Goal: Task Accomplishment & Management: Manage account settings

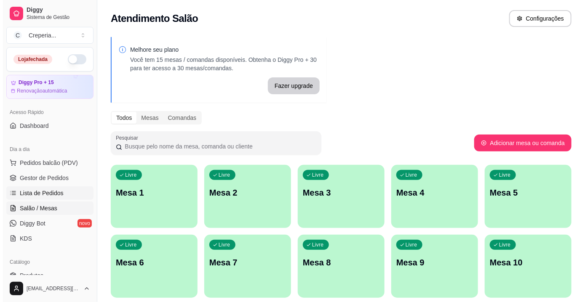
scroll to position [76, 0]
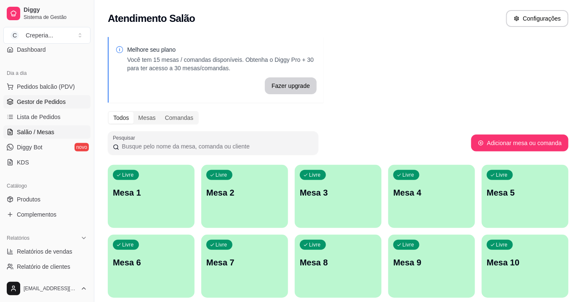
click at [37, 104] on span "Gestor de Pedidos" at bounding box center [41, 102] width 49 height 8
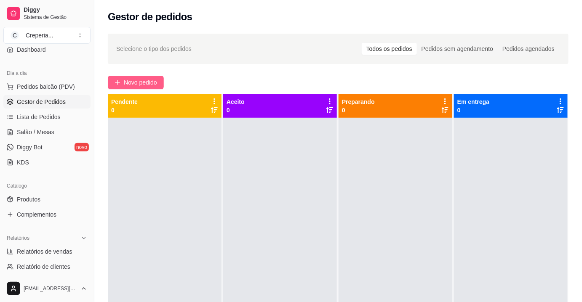
click at [150, 79] on span "Novo pedido" at bounding box center [140, 82] width 33 height 9
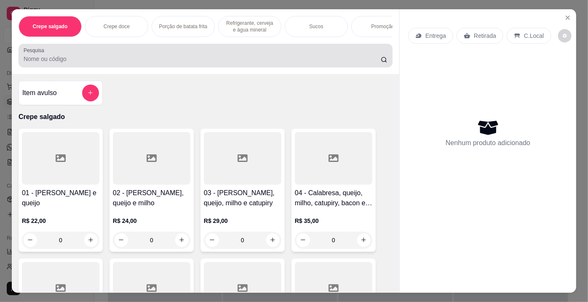
click at [118, 54] on div at bounding box center [206, 55] width 364 height 17
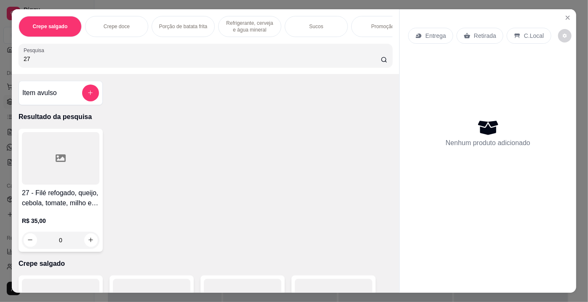
type input "27"
click at [82, 171] on div at bounding box center [61, 158] width 78 height 53
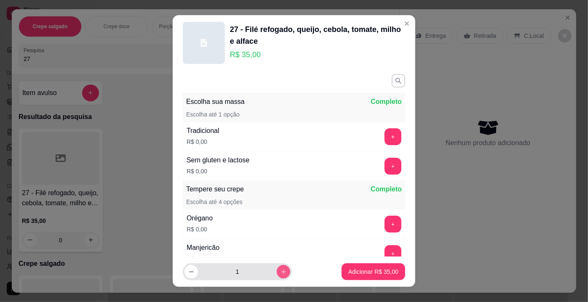
click at [277, 270] on button "increase-product-quantity" at bounding box center [283, 271] width 13 height 13
type input "2"
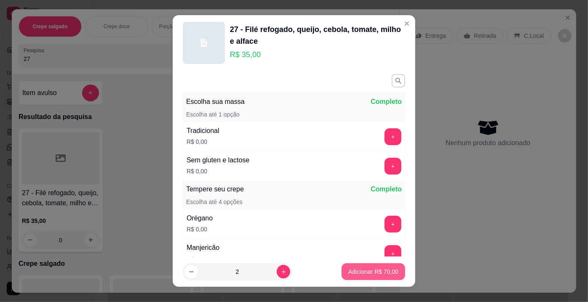
click at [367, 277] on button "Adicionar R$ 70,00" at bounding box center [374, 272] width 64 height 17
type input "2"
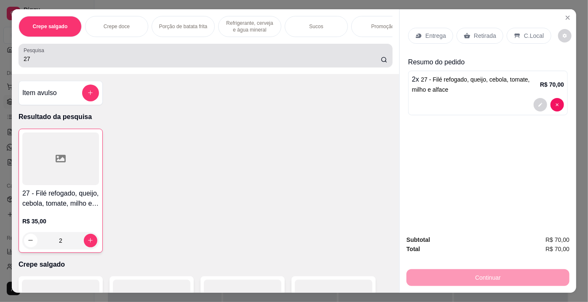
drag, startPoint x: 39, startPoint y: 51, endPoint x: 39, endPoint y: 60, distance: 8.4
click at [39, 60] on div "Pesquisa 27" at bounding box center [206, 56] width 374 height 24
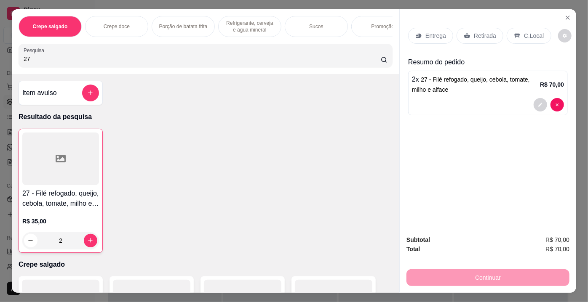
drag, startPoint x: 39, startPoint y: 60, endPoint x: 0, endPoint y: 61, distance: 38.8
click at [0, 61] on div "Crepe salgado Crepe doce Porção de batata frita Refrigerante, cerveja e água mi…" at bounding box center [294, 151] width 588 height 302
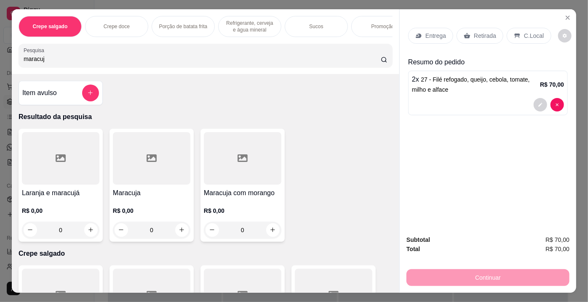
type input "maracuj"
click at [141, 152] on div at bounding box center [152, 158] width 78 height 53
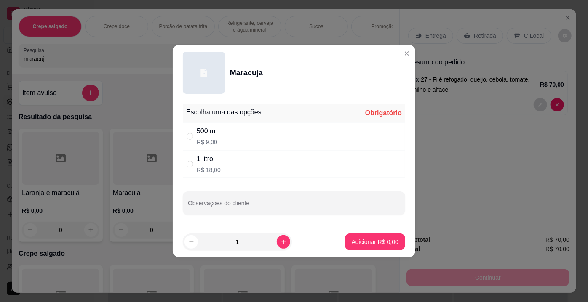
click at [204, 129] on div "500 ml" at bounding box center [207, 131] width 21 height 10
radio input "true"
click at [352, 236] on button "Adicionar R$ 9,00" at bounding box center [375, 242] width 59 height 16
type input "1"
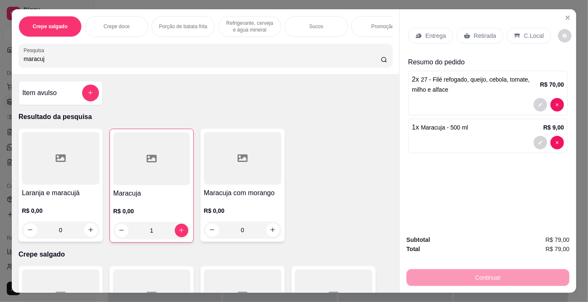
click at [479, 32] on p "Retirada" at bounding box center [485, 36] width 22 height 8
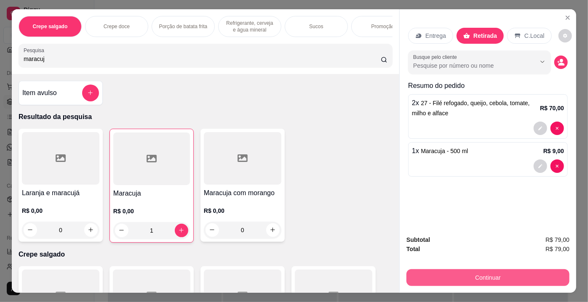
click at [486, 273] on button "Continuar" at bounding box center [488, 278] width 163 height 17
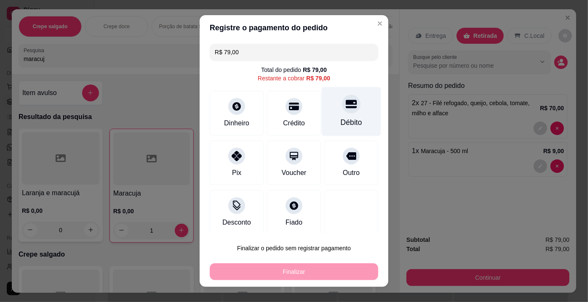
click at [341, 122] on div "Débito" at bounding box center [351, 122] width 21 height 11
type input "R$ 0,00"
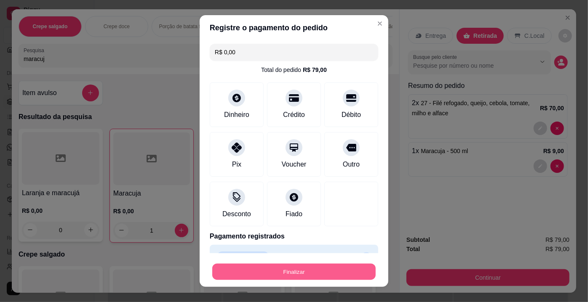
click at [295, 275] on button "Finalizar" at bounding box center [293, 272] width 163 height 16
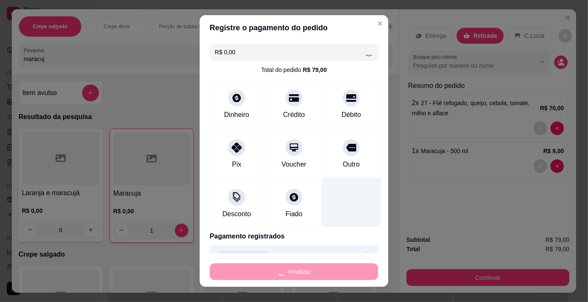
type input "0"
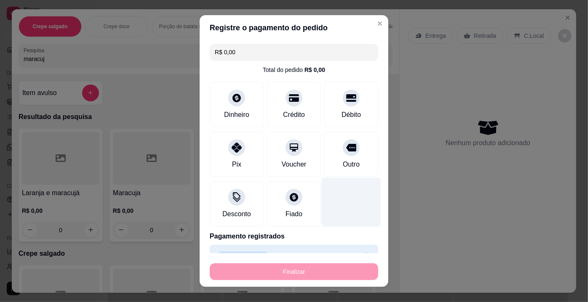
type input "-R$ 79,00"
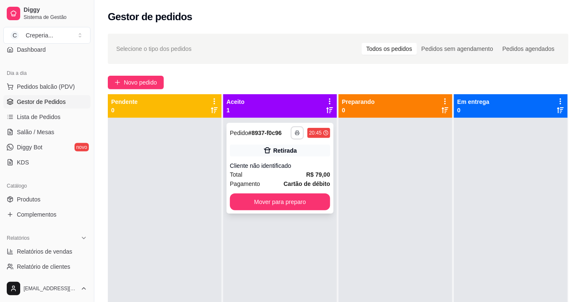
click at [291, 128] on button "button" at bounding box center [297, 132] width 13 height 13
click at [285, 163] on button "IMPRESSORA" at bounding box center [272, 162] width 61 height 13
click at [295, 207] on button "Mover para preparo" at bounding box center [280, 202] width 100 height 17
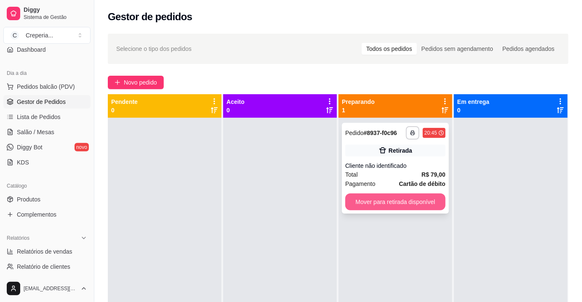
click at [431, 198] on button "Mover para retirada disponível" at bounding box center [395, 202] width 100 height 17
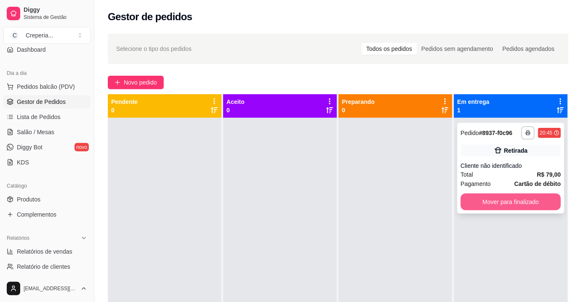
click at [503, 204] on button "Mover para finalizado" at bounding box center [511, 202] width 100 height 17
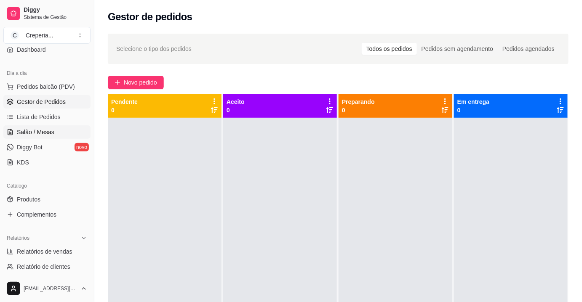
click at [46, 128] on span "Salão / Mesas" at bounding box center [35, 132] width 37 height 8
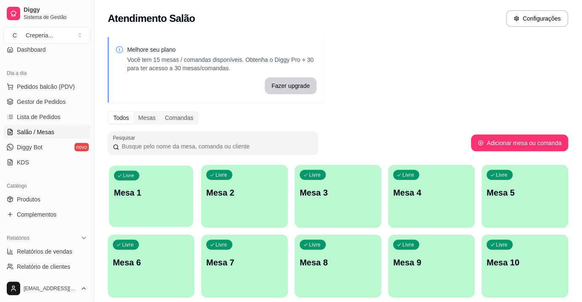
click at [158, 182] on div "Livre Mesa 1" at bounding box center [151, 191] width 84 height 51
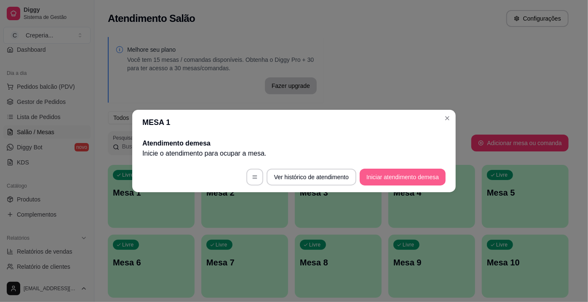
click at [385, 179] on button "Iniciar atendimento de mesa" at bounding box center [403, 177] width 86 height 17
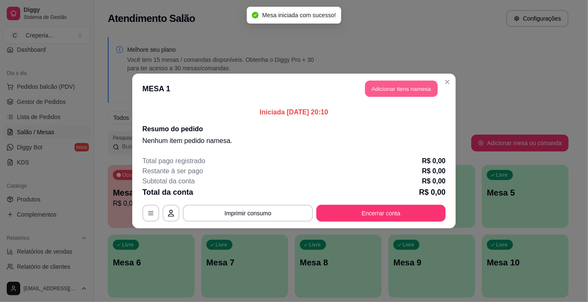
click at [367, 85] on button "Adicionar itens na mesa" at bounding box center [401, 89] width 72 height 16
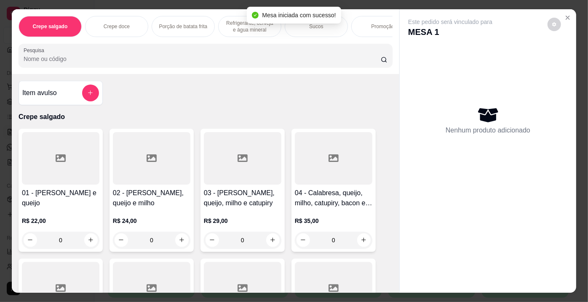
click at [65, 161] on div at bounding box center [61, 158] width 78 height 53
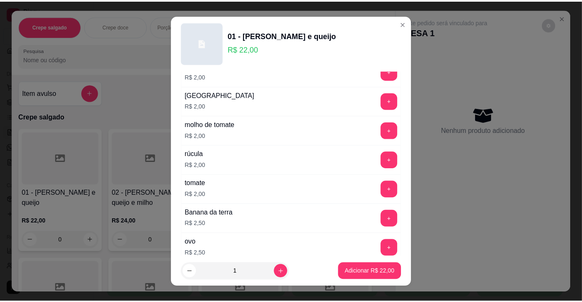
scroll to position [383, 0]
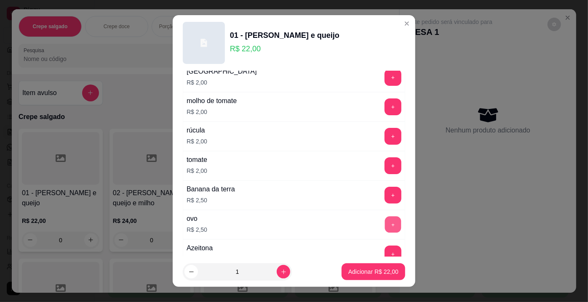
click at [385, 220] on button "+" at bounding box center [393, 225] width 16 height 16
click at [373, 271] on p "Adicionar R$ 27,00" at bounding box center [373, 272] width 49 height 8
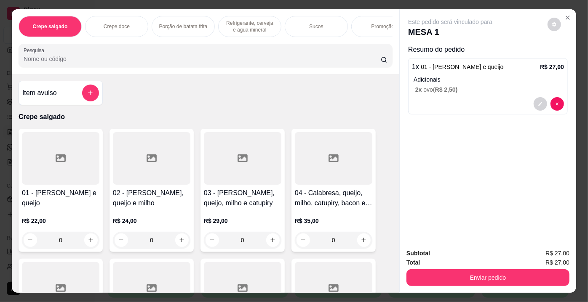
click at [54, 63] on input "Pesquisa" at bounding box center [202, 59] width 357 height 8
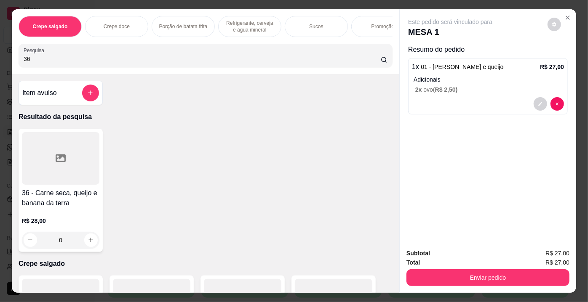
type input "36"
click at [84, 169] on div at bounding box center [61, 158] width 78 height 53
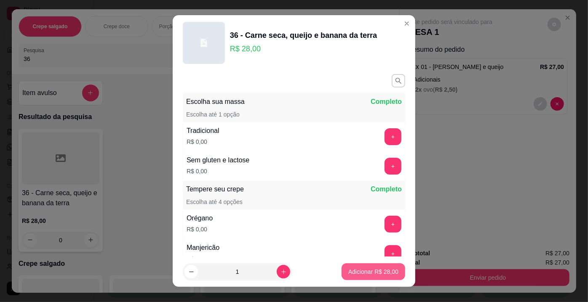
click at [369, 270] on p "Adicionar R$ 28,00" at bounding box center [373, 272] width 50 height 8
type input "1"
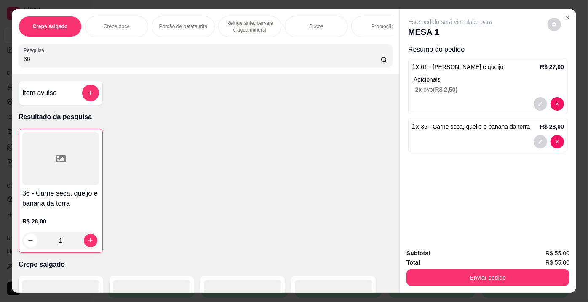
drag, startPoint x: 36, startPoint y: 66, endPoint x: 0, endPoint y: 56, distance: 37.2
click at [0, 56] on div "Crepe salgado Crepe doce Porção de batata frita Refrigerante, cerveja e água mi…" at bounding box center [294, 151] width 588 height 302
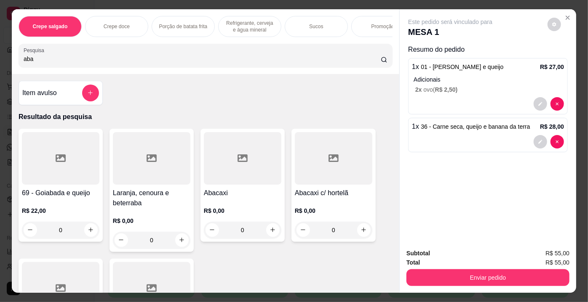
type input "aba"
click at [329, 163] on icon at bounding box center [334, 158] width 10 height 10
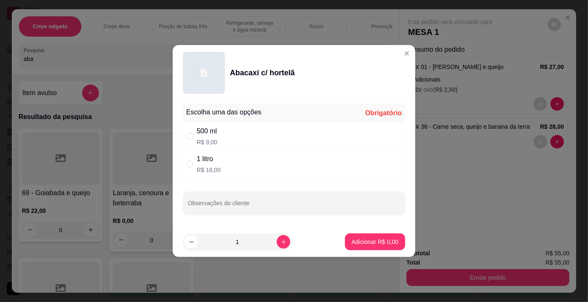
click at [241, 134] on div "500 ml R$ 9,00" at bounding box center [294, 137] width 222 height 28
radio input "true"
click at [372, 241] on p "Adicionar R$ 9,00" at bounding box center [375, 242] width 47 height 8
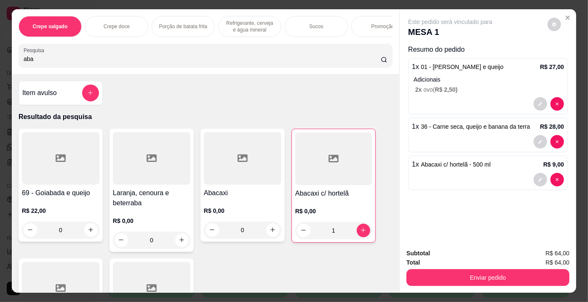
type input "1"
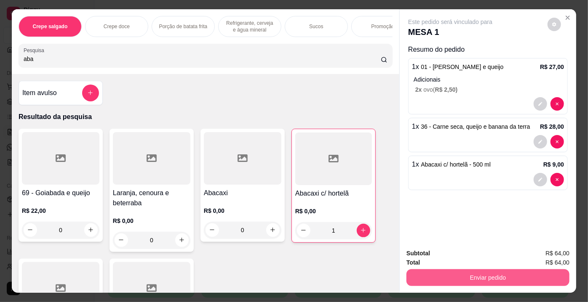
click at [484, 278] on button "Enviar pedido" at bounding box center [488, 278] width 163 height 17
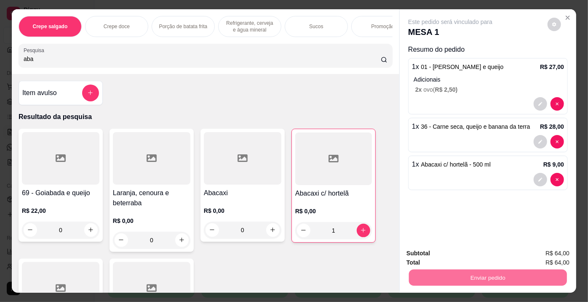
click at [553, 253] on button "Enviar pedido" at bounding box center [548, 255] width 48 height 16
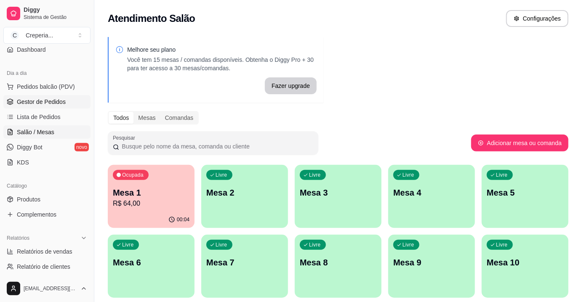
click at [54, 100] on span "Gestor de Pedidos" at bounding box center [41, 102] width 49 height 8
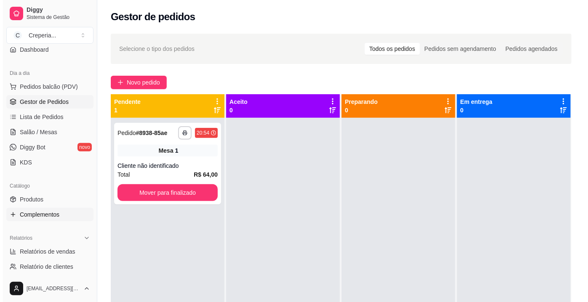
scroll to position [115, 0]
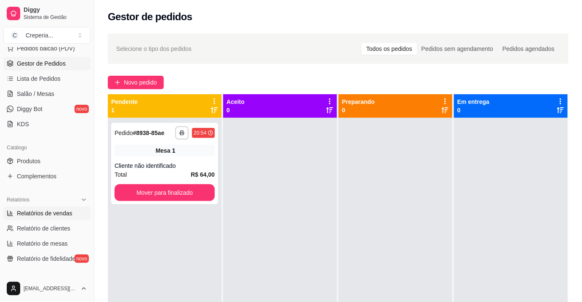
click at [47, 215] on span "Relatórios de vendas" at bounding box center [45, 213] width 56 height 8
select select "ALL"
select select "0"
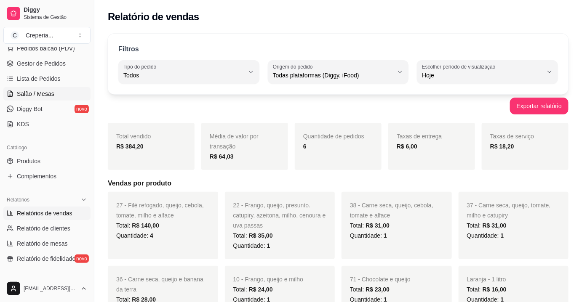
click at [59, 91] on link "Salão / Mesas" at bounding box center [46, 93] width 87 height 13
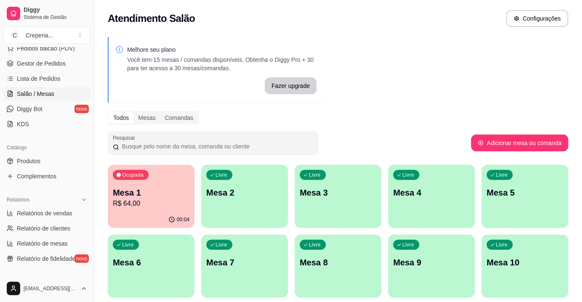
click at [386, 103] on div "Melhore seu plano Você tem 15 mesas / comandas disponíveis. Obtenha o Diggy Pro…" at bounding box center [338, 205] width 488 height 346
click at [241, 265] on p "Mesa 7" at bounding box center [244, 263] width 77 height 12
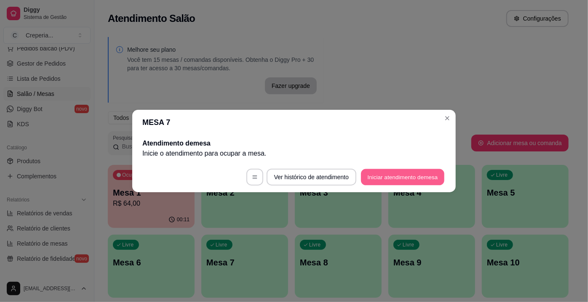
click at [370, 173] on button "Iniciar atendimento de mesa" at bounding box center [402, 177] width 83 height 16
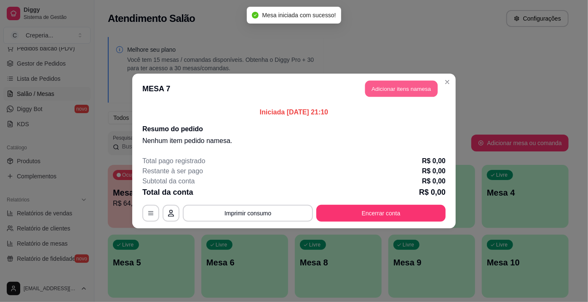
click at [393, 89] on button "Adicionar itens na mesa" at bounding box center [401, 89] width 72 height 16
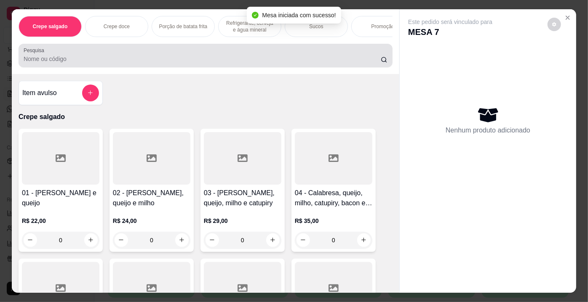
click at [62, 54] on div at bounding box center [206, 55] width 364 height 17
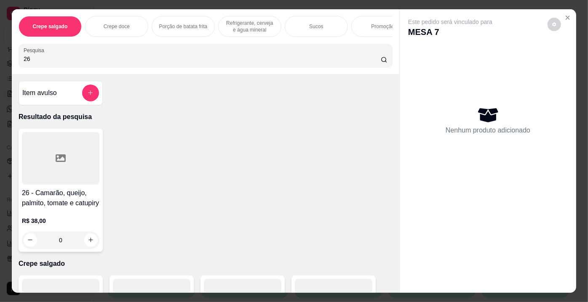
type input "26"
click at [73, 178] on div at bounding box center [61, 158] width 78 height 53
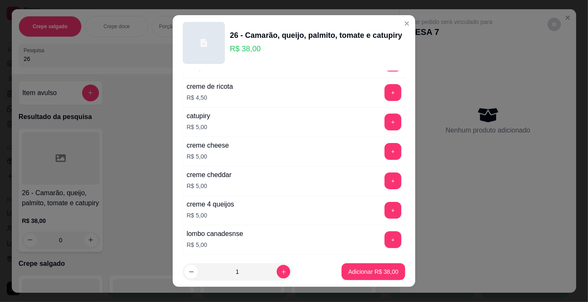
scroll to position [1528, 0]
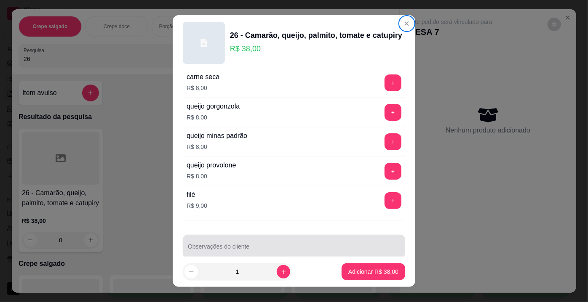
click at [295, 238] on div at bounding box center [294, 246] width 212 height 17
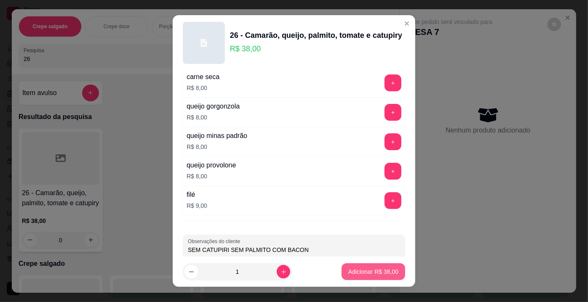
type input "SEM CATUPIRI SEM PALMITO COM BACON"
click at [352, 270] on p "Adicionar R$ 38,00" at bounding box center [373, 272] width 50 height 8
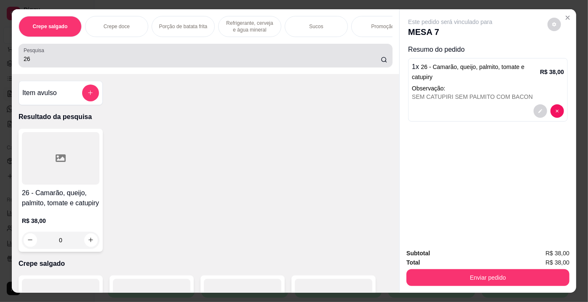
click at [42, 56] on div "26" at bounding box center [206, 55] width 364 height 17
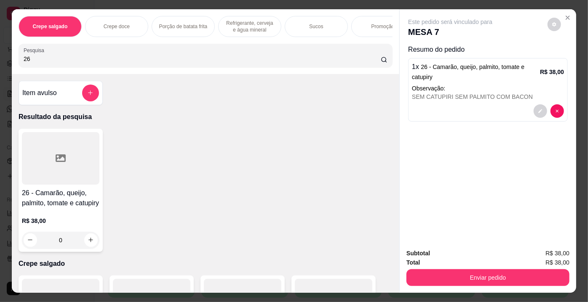
type input "2"
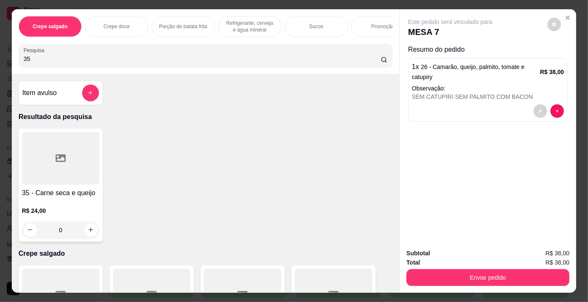
type input "35"
click at [65, 159] on div at bounding box center [61, 158] width 78 height 53
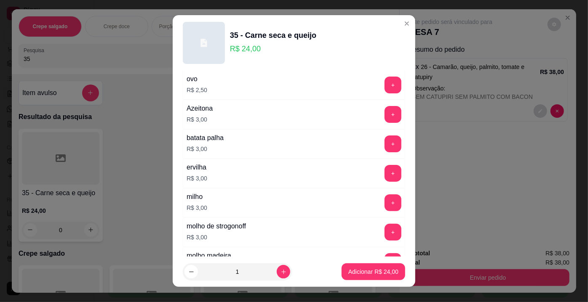
scroll to position [536, 0]
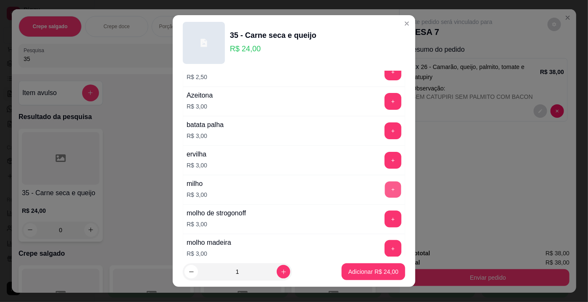
click at [385, 189] on button "+" at bounding box center [393, 190] width 16 height 16
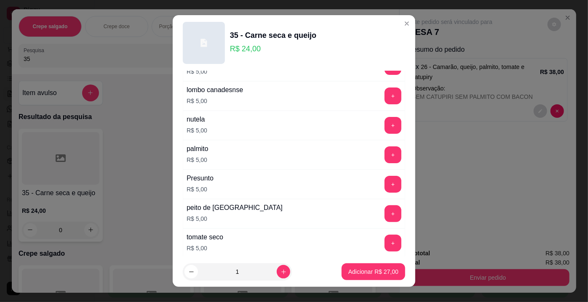
scroll to position [1226, 0]
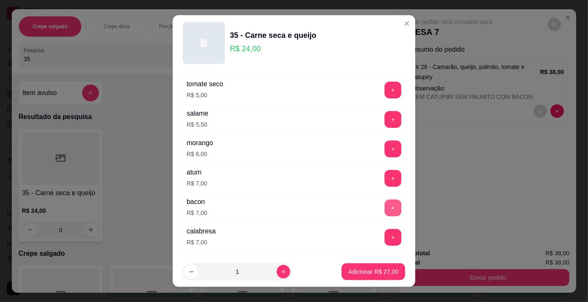
click at [385, 200] on button "+" at bounding box center [393, 208] width 17 height 17
click at [358, 277] on button "Adicionar R$ 34,00" at bounding box center [374, 272] width 64 height 17
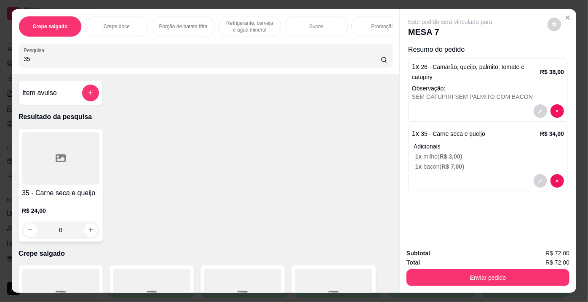
drag, startPoint x: 40, startPoint y: 56, endPoint x: 0, endPoint y: 58, distance: 40.5
click at [0, 58] on div "Crepe salgado Crepe doce Porção de batata frita Refrigerante, cerveja e água mi…" at bounding box center [294, 151] width 588 height 302
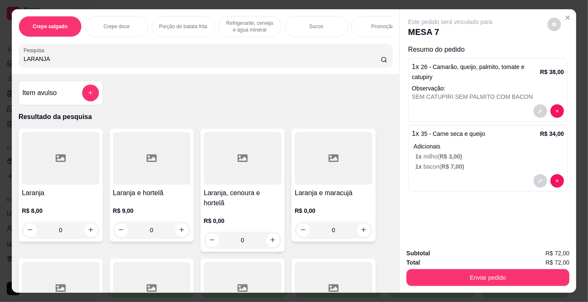
type input "LARANJA"
click at [78, 171] on div at bounding box center [61, 158] width 78 height 53
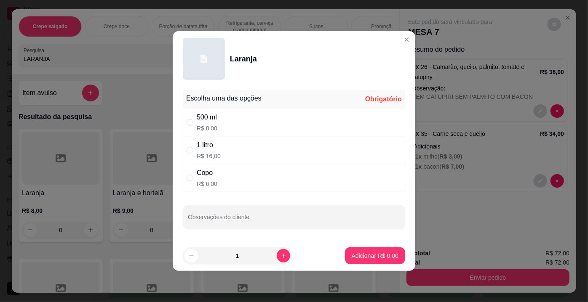
click at [201, 145] on div "1 litro" at bounding box center [209, 145] width 24 height 10
radio input "true"
click at [372, 261] on button "Adicionar R$ 16,00" at bounding box center [374, 256] width 64 height 17
type input "1"
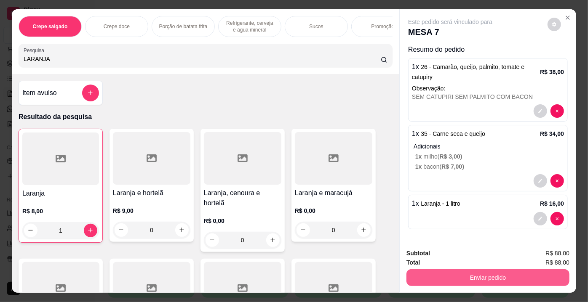
click at [460, 273] on button "Enviar pedido" at bounding box center [488, 278] width 163 height 17
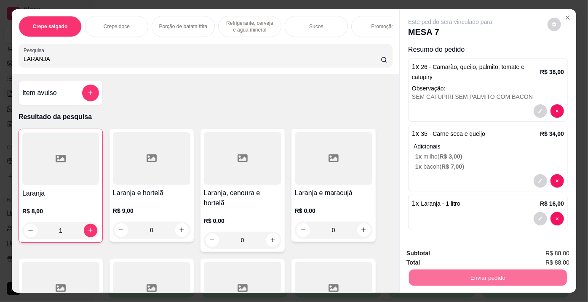
click at [565, 259] on button "Enviar pedido" at bounding box center [548, 255] width 46 height 16
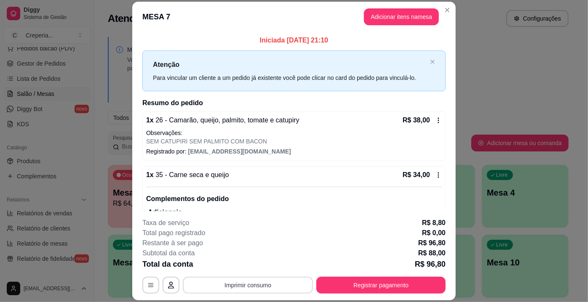
click at [242, 288] on button "Imprimir consumo" at bounding box center [248, 285] width 130 height 17
click at [248, 271] on button "IMPRESSORA" at bounding box center [247, 266] width 61 height 13
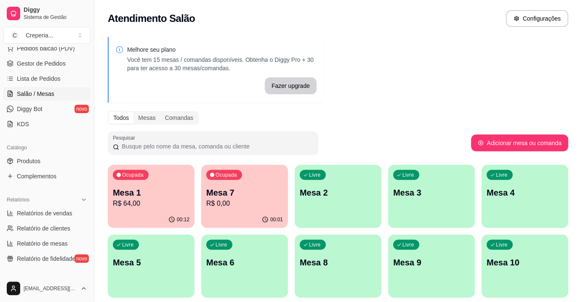
click at [169, 271] on div "Livre Mesa 5" at bounding box center [151, 261] width 87 height 53
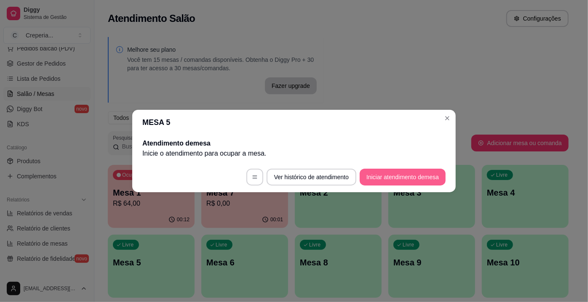
click at [396, 177] on button "Iniciar atendimento de mesa" at bounding box center [403, 177] width 86 height 17
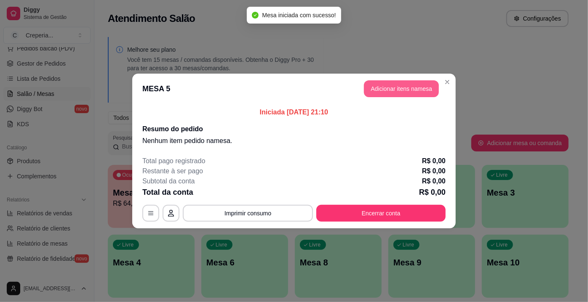
click at [420, 87] on button "Adicionar itens na mesa" at bounding box center [401, 88] width 75 height 17
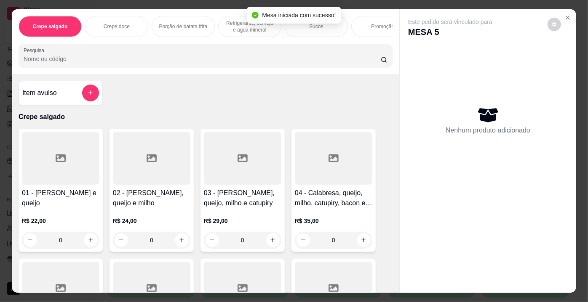
click at [95, 60] on input "Pesquisa" at bounding box center [202, 59] width 357 height 8
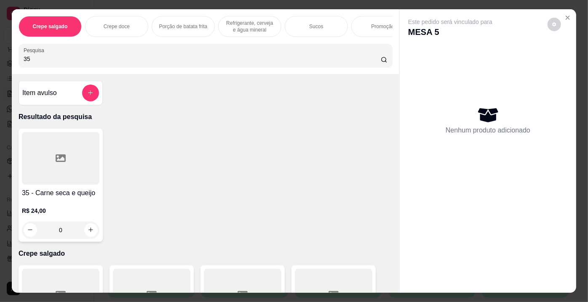
type input "35"
click at [36, 155] on div at bounding box center [61, 158] width 78 height 53
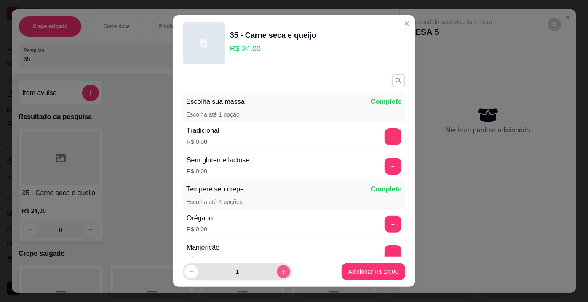
click at [277, 268] on button "increase-product-quantity" at bounding box center [283, 272] width 13 height 13
click at [277, 268] on button "increase-product-quantity" at bounding box center [283, 271] width 13 height 13
click at [193, 270] on button "decrease-product-quantity" at bounding box center [191, 272] width 13 height 13
type input "3"
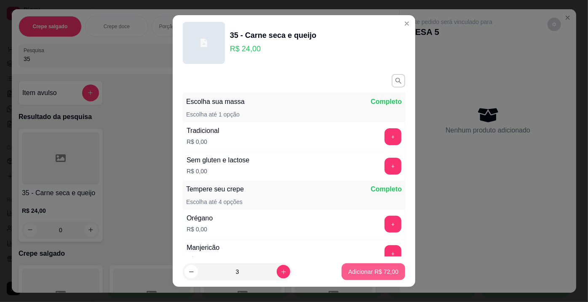
click at [384, 271] on p "Adicionar R$ 72,00" at bounding box center [373, 272] width 50 height 8
type input "3"
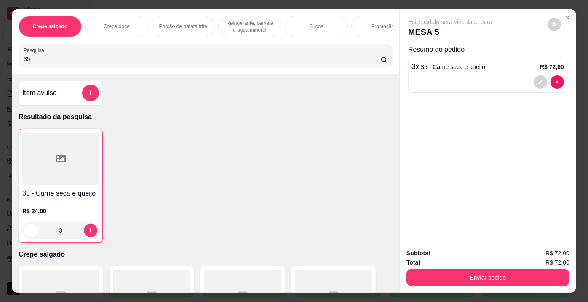
drag, startPoint x: 63, startPoint y: 60, endPoint x: 0, endPoint y: 60, distance: 62.8
click at [0, 60] on div "Crepe salgado Crepe doce Porção de batata frita Refrigerante, cerveja e água mi…" at bounding box center [294, 151] width 588 height 302
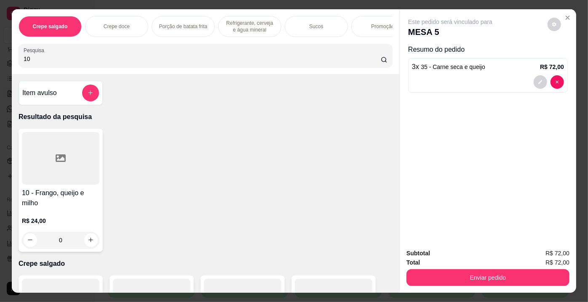
click at [70, 201] on h4 "10 - Frango, queijo e milho" at bounding box center [61, 198] width 78 height 20
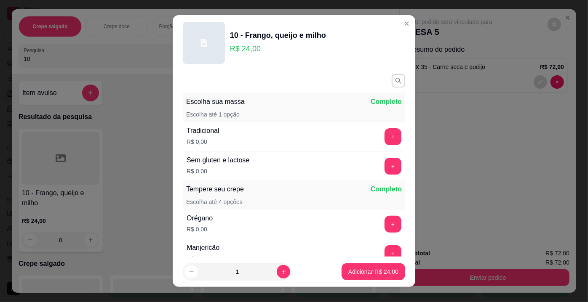
scroll to position [38, 0]
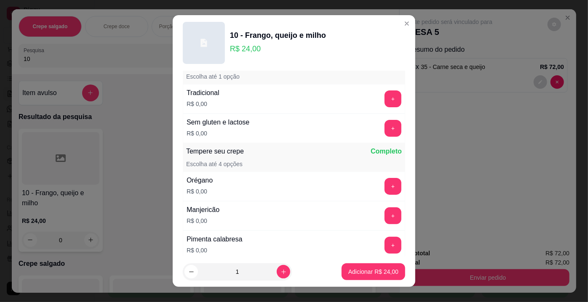
click at [385, 185] on button "+" at bounding box center [393, 186] width 17 height 17
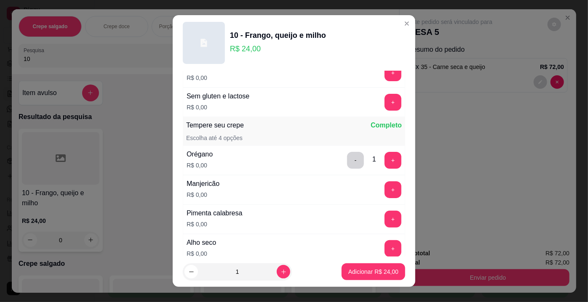
scroll to position [76, 0]
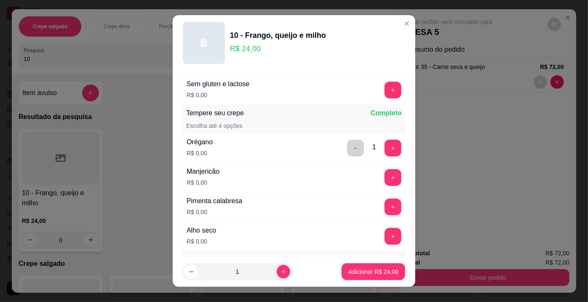
click at [393, 232] on div "Escolha sua massa Completo Escolha até 1 opção Tradicional R$ 0,00 + Sem gluten…" at bounding box center [294, 164] width 243 height 186
click at [385, 236] on button "+" at bounding box center [393, 236] width 17 height 17
click at [366, 271] on p "Adicionar R$ 24,00" at bounding box center [373, 272] width 50 height 8
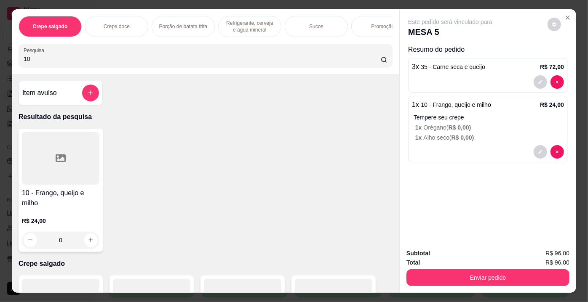
drag, startPoint x: 40, startPoint y: 63, endPoint x: 1, endPoint y: 64, distance: 38.8
click at [1, 64] on div "Crepe salgado Crepe doce Porção de batata frita Refrigerante, cerveja e água mi…" at bounding box center [294, 151] width 588 height 302
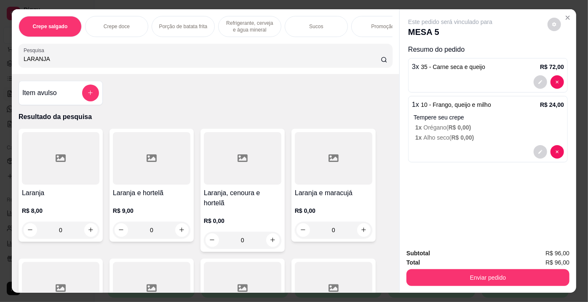
type input "LARANJA"
click at [69, 169] on div at bounding box center [61, 158] width 78 height 53
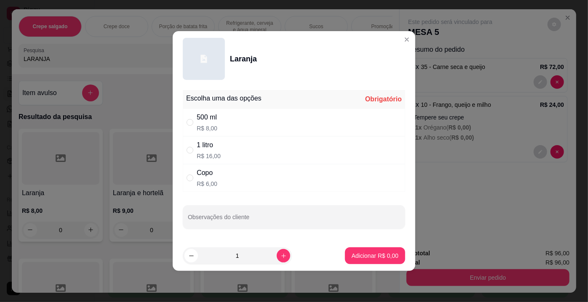
click at [214, 151] on div "1 litro R$ 16,00" at bounding box center [209, 150] width 24 height 20
radio input "true"
click at [361, 260] on p "Adicionar R$ 16,00" at bounding box center [373, 256] width 49 height 8
type input "1"
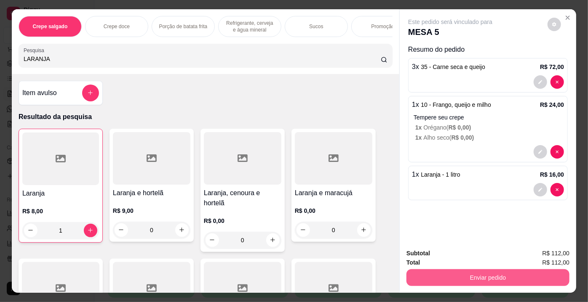
click at [501, 276] on button "Enviar pedido" at bounding box center [488, 278] width 163 height 17
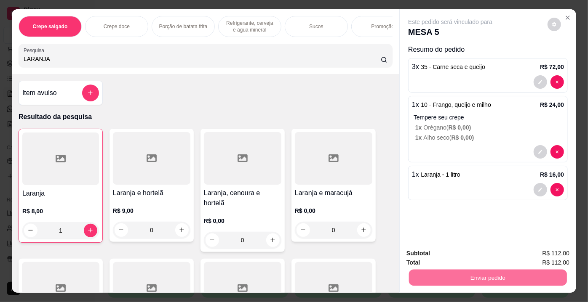
click at [544, 259] on button "Enviar pedido" at bounding box center [548, 255] width 48 height 16
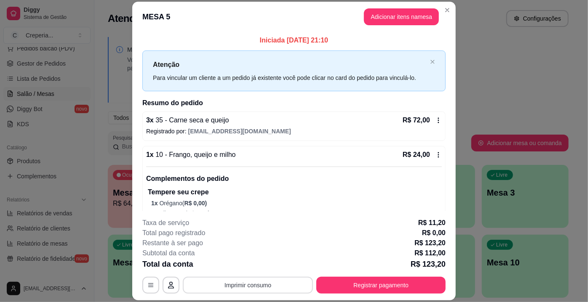
click at [262, 286] on button "Imprimir consumo" at bounding box center [248, 285] width 130 height 17
click at [246, 267] on button "IMPRESSORA" at bounding box center [247, 266] width 59 height 13
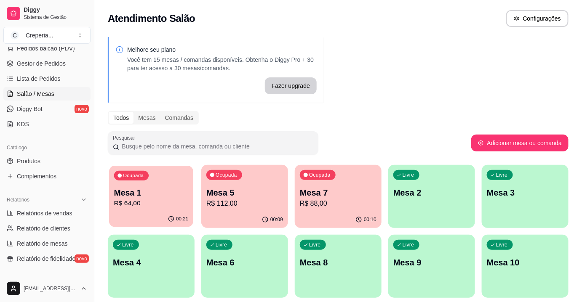
click at [172, 193] on p "Mesa 1" at bounding box center [151, 192] width 75 height 11
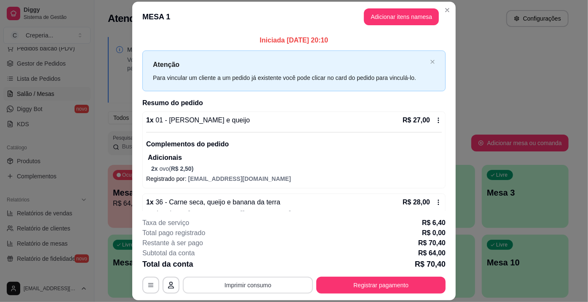
click at [250, 285] on button "Imprimir consumo" at bounding box center [248, 285] width 130 height 17
click at [240, 270] on button "IMPRESSORA" at bounding box center [247, 266] width 59 height 13
click at [408, 283] on button "Registrar pagamento" at bounding box center [380, 285] width 129 height 17
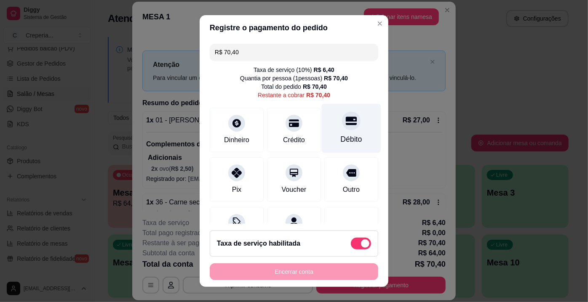
click at [346, 119] on icon at bounding box center [351, 121] width 11 height 8
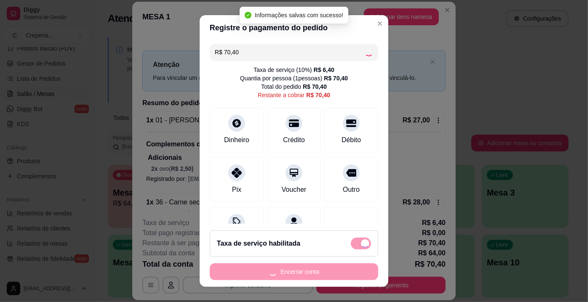
type input "R$ 0,00"
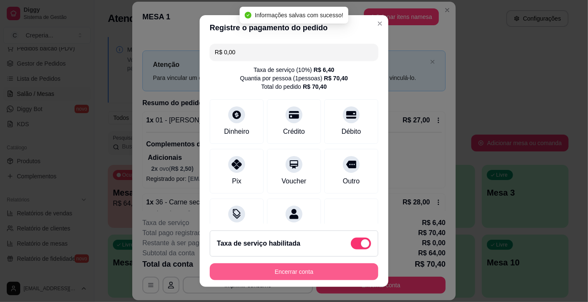
click at [289, 272] on button "Encerrar conta" at bounding box center [294, 272] width 169 height 17
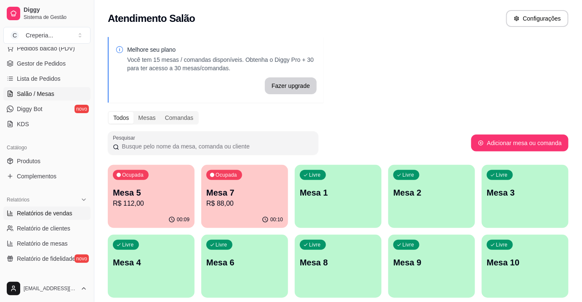
click at [23, 214] on span "Relatórios de vendas" at bounding box center [45, 213] width 56 height 8
select select "ALL"
select select "0"
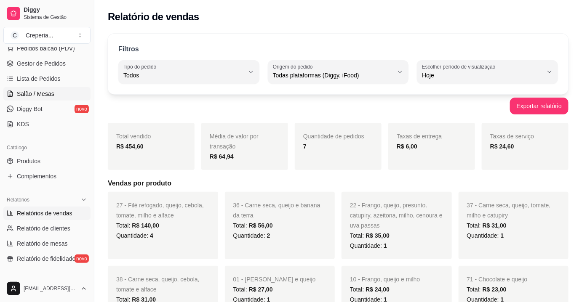
click at [46, 94] on span "Salão / Mesas" at bounding box center [35, 94] width 37 height 8
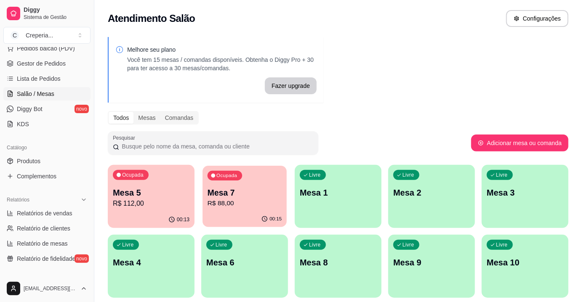
click at [245, 180] on div "Ocupada Mesa 7 R$ 88,00" at bounding box center [245, 189] width 84 height 46
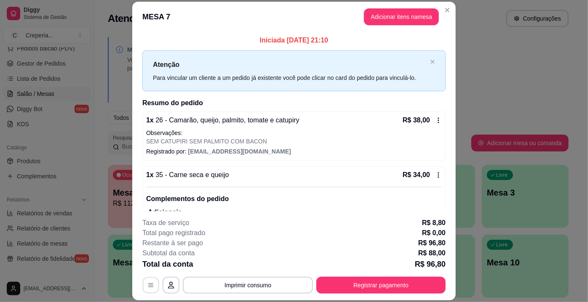
click at [147, 287] on icon "button" at bounding box center [150, 286] width 7 height 7
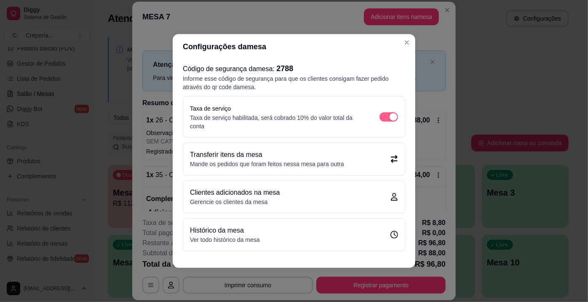
click at [385, 120] on span "button" at bounding box center [389, 116] width 19 height 9
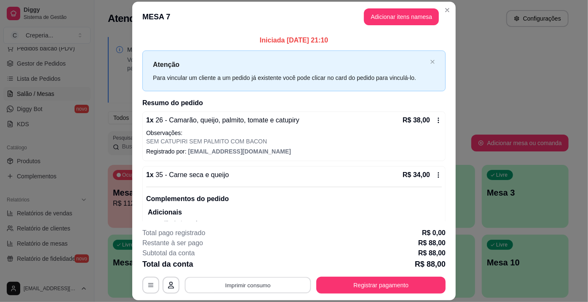
click at [216, 284] on button "Imprimir consumo" at bounding box center [248, 286] width 126 height 16
click at [257, 266] on button "IMPRESSORA" at bounding box center [247, 266] width 61 height 13
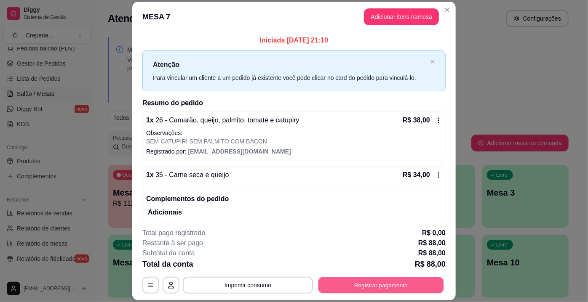
click at [374, 287] on button "Registrar pagamento" at bounding box center [382, 286] width 126 height 16
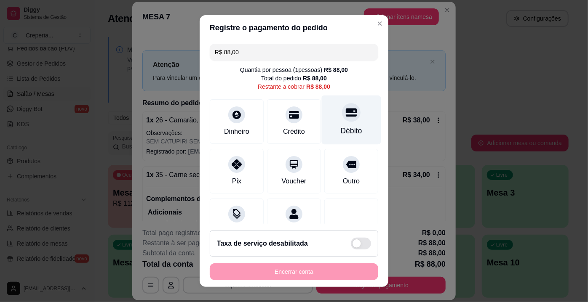
click at [343, 126] on div "Débito" at bounding box center [351, 131] width 21 height 11
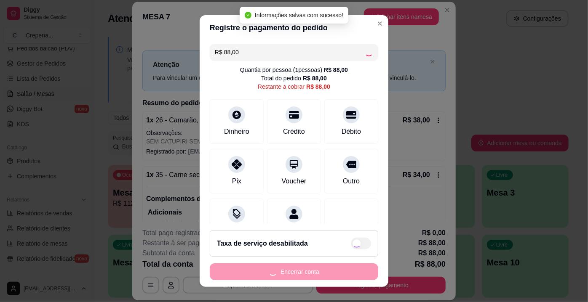
type input "R$ 0,00"
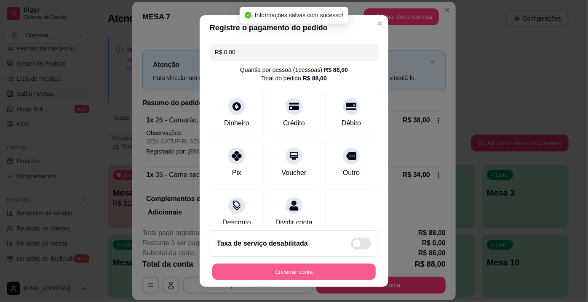
click at [317, 272] on button "Encerrar conta" at bounding box center [293, 272] width 163 height 16
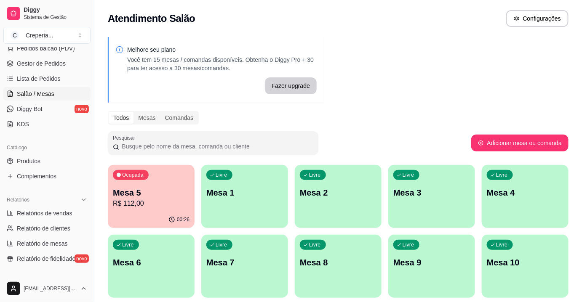
click at [169, 192] on p "Mesa 5" at bounding box center [151, 193] width 77 height 12
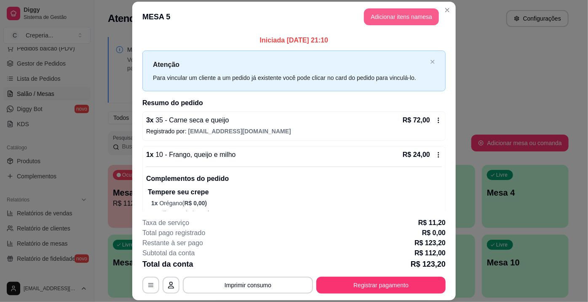
click at [388, 18] on button "Adicionar itens na mesa" at bounding box center [401, 16] width 75 height 17
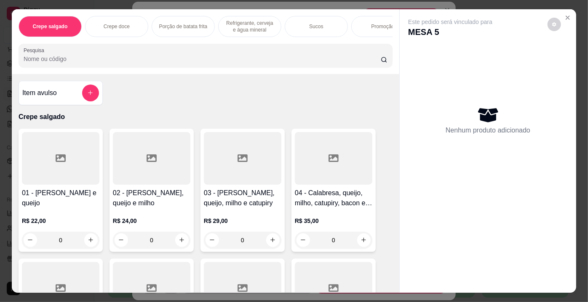
click at [150, 61] on input "Pesquisa" at bounding box center [202, 59] width 357 height 8
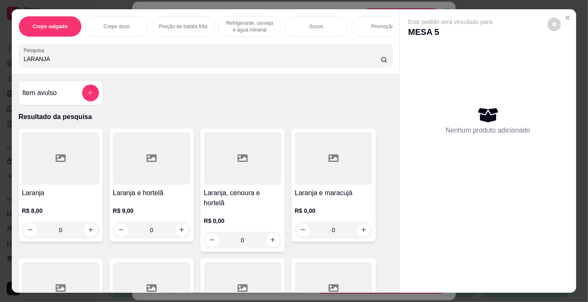
type input "LARANJA"
click at [43, 168] on div at bounding box center [61, 158] width 78 height 53
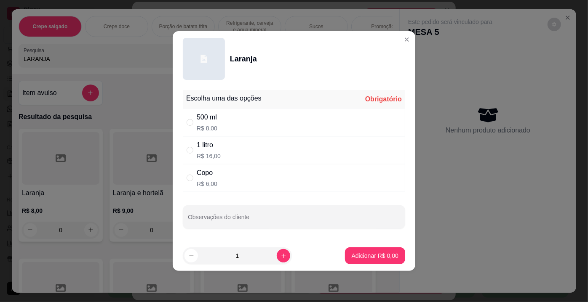
click at [235, 115] on div "500 ml R$ 8,00" at bounding box center [294, 123] width 222 height 28
radio input "true"
click at [367, 253] on p "Adicionar R$ 8,00" at bounding box center [375, 256] width 47 height 8
type input "1"
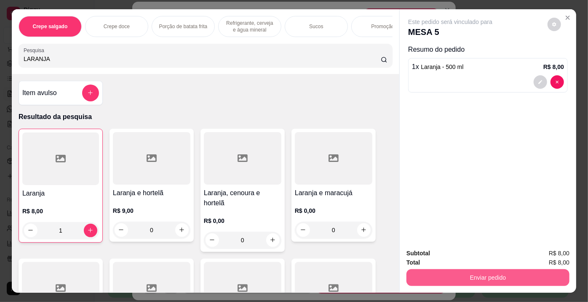
click at [492, 271] on button "Enviar pedido" at bounding box center [488, 278] width 163 height 17
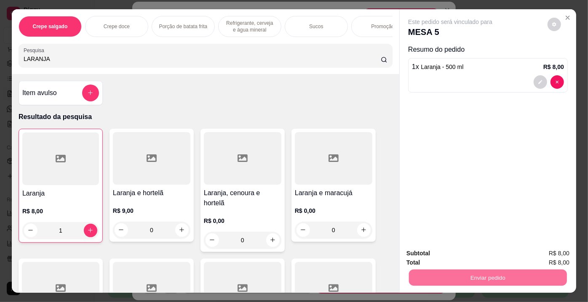
click at [549, 255] on button "Enviar pedido" at bounding box center [548, 255] width 48 height 16
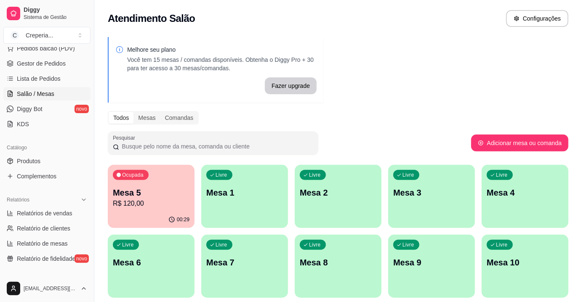
click at [153, 190] on p "Mesa 5" at bounding box center [151, 193] width 77 height 12
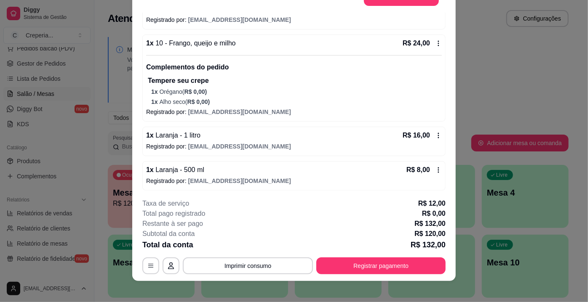
scroll to position [25, 0]
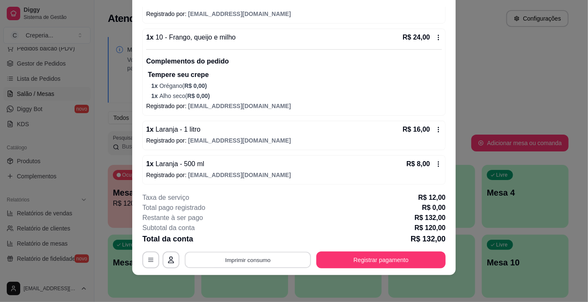
click at [263, 262] on button "Imprimir consumo" at bounding box center [248, 260] width 126 height 16
click at [258, 243] on button "IMPRESSORA" at bounding box center [247, 241] width 61 height 13
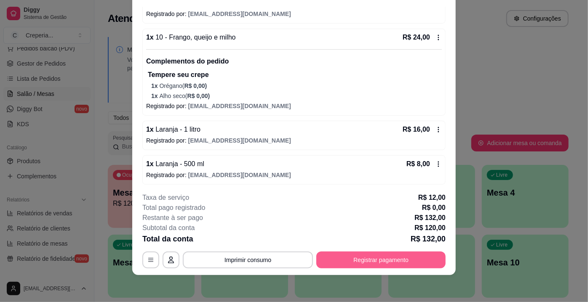
click at [349, 263] on button "Registrar pagamento" at bounding box center [380, 260] width 129 height 17
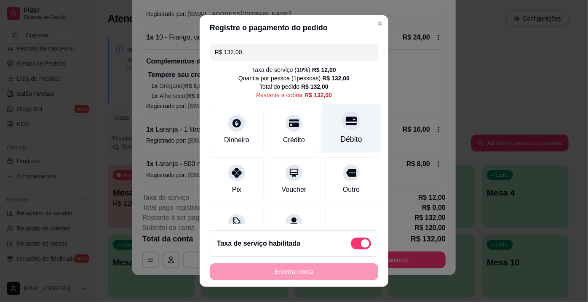
click at [329, 115] on div "Débito" at bounding box center [351, 128] width 59 height 49
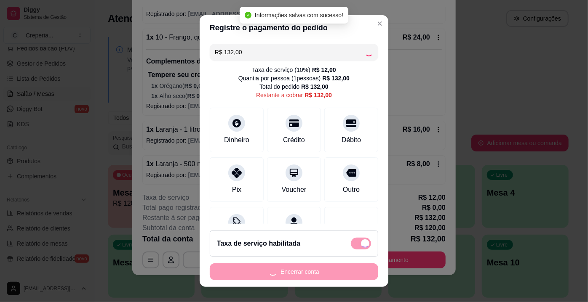
type input "R$ 0,00"
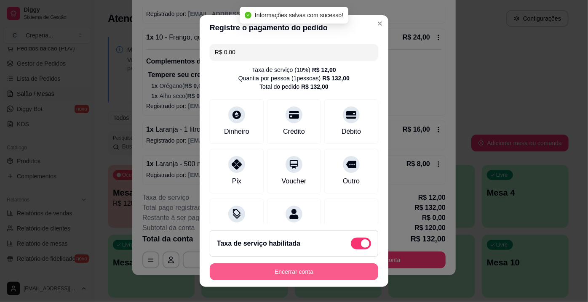
click at [264, 273] on button "Encerrar conta" at bounding box center [294, 272] width 169 height 17
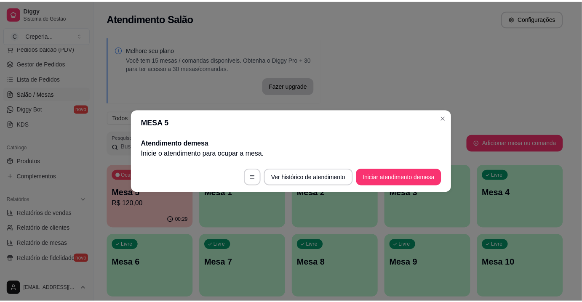
scroll to position [0, 0]
